Goal: Information Seeking & Learning: Learn about a topic

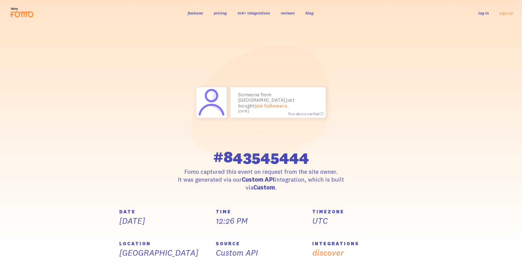
click at [250, 164] on span "#843545444" at bounding box center [261, 157] width 96 height 16
click at [242, 213] on h5 "TIME" at bounding box center [261, 212] width 90 height 5
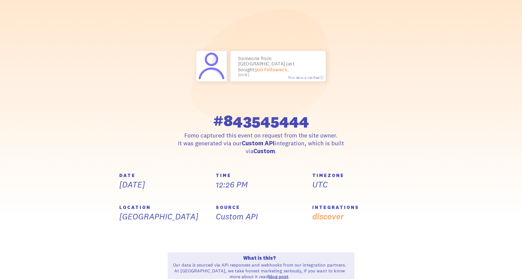
scroll to position [37, 0]
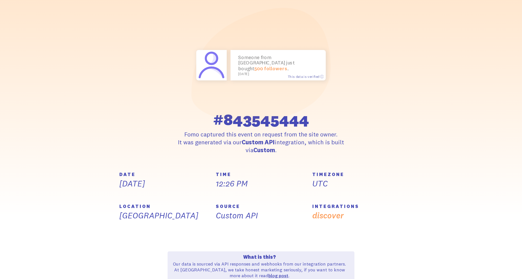
click at [230, 185] on p "12:26 PM" at bounding box center [261, 183] width 90 height 11
click at [173, 186] on p "[DATE]" at bounding box center [164, 183] width 90 height 11
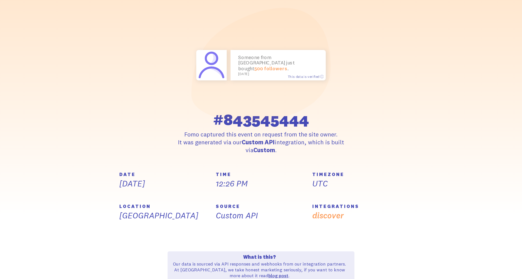
click at [173, 186] on p "[DATE]" at bounding box center [164, 183] width 90 height 11
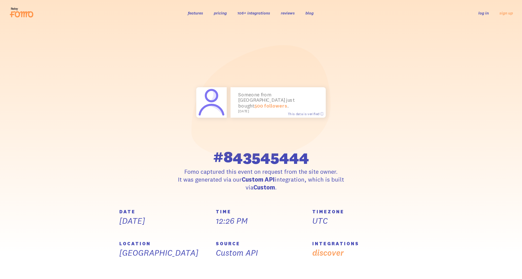
click at [255, 12] on link "106+ integrations" at bounding box center [253, 12] width 33 height 5
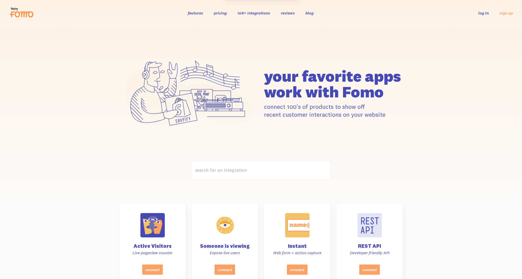
click at [333, 91] on h1 "your favorite apps work with Fomo" at bounding box center [333, 83] width 139 height 31
click at [330, 110] on p "connect 100's of products to show off recent customer interactions on your webs…" at bounding box center [333, 111] width 139 height 16
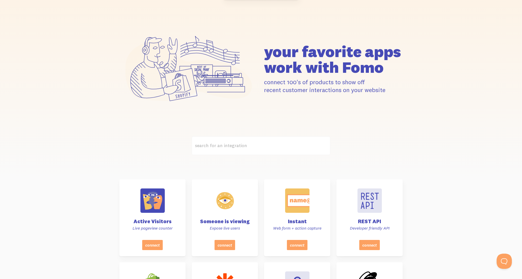
scroll to position [26, 0]
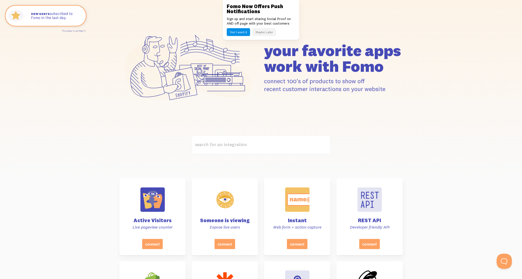
click at [274, 89] on p "connect 100's of products to show off recent customer interactions on your webs…" at bounding box center [333, 85] width 139 height 16
drag, startPoint x: 274, startPoint y: 89, endPoint x: 326, endPoint y: 92, distance: 51.9
click at [326, 92] on p "connect 100's of products to show off recent customer interactions on your webs…" at bounding box center [333, 85] width 139 height 16
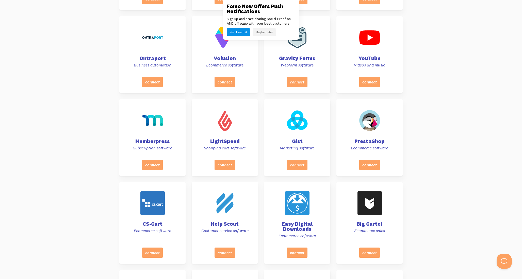
scroll to position [1504, 0]
